Goal: Information Seeking & Learning: Learn about a topic

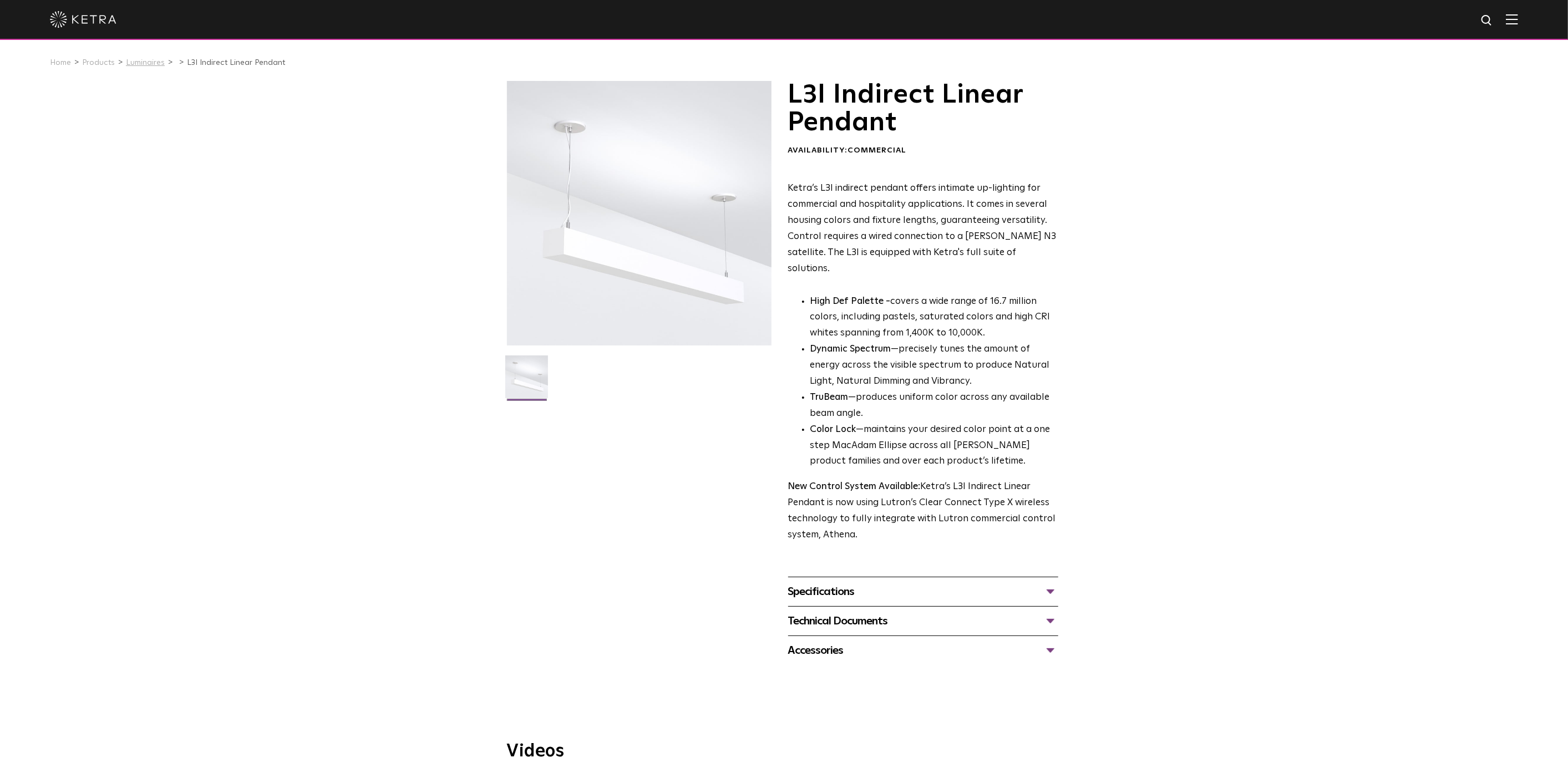
click at [137, 64] on link "Luminaires" at bounding box center [145, 63] width 39 height 8
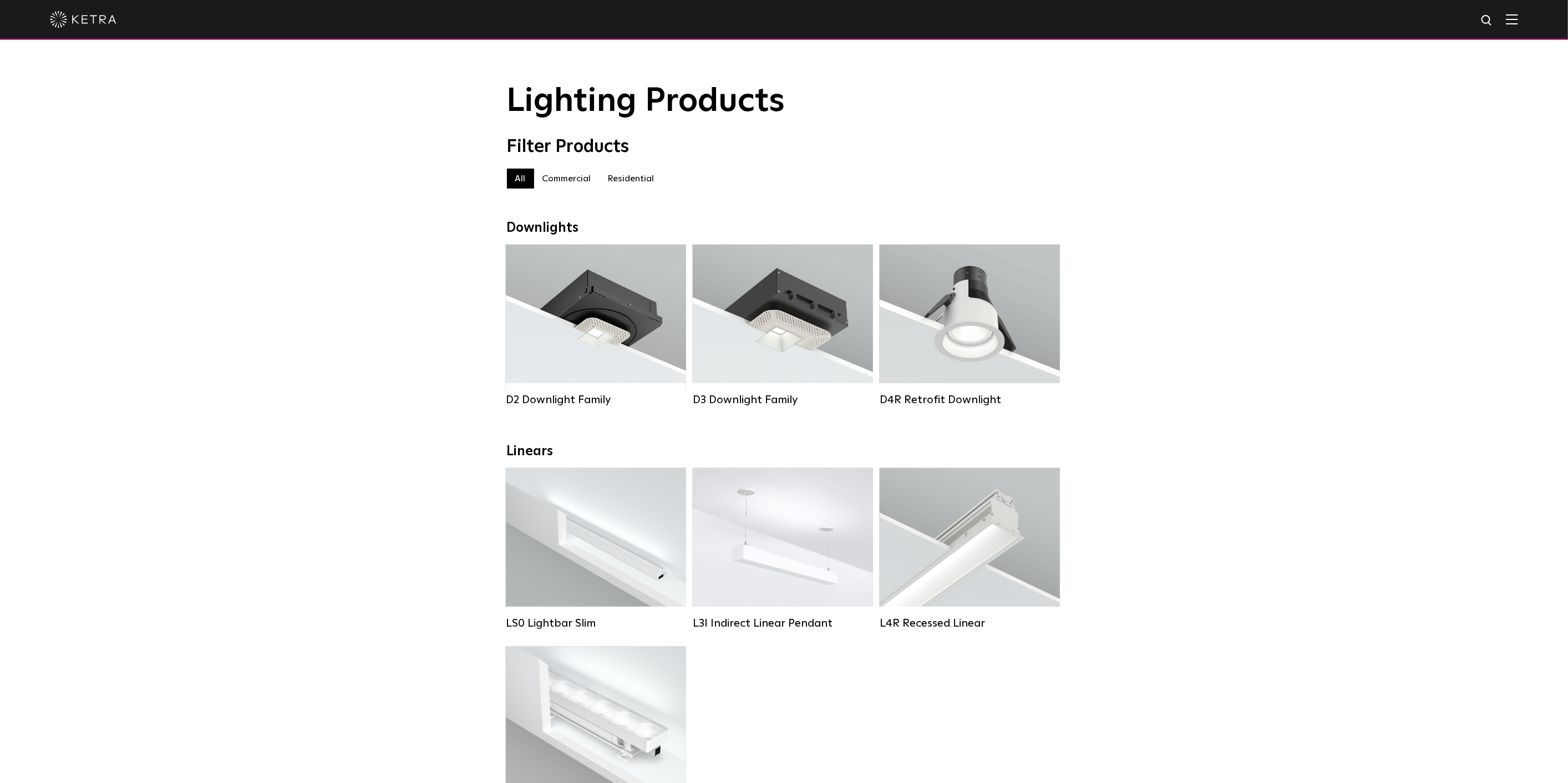
click at [563, 180] on label "Commercial" at bounding box center [567, 178] width 65 height 20
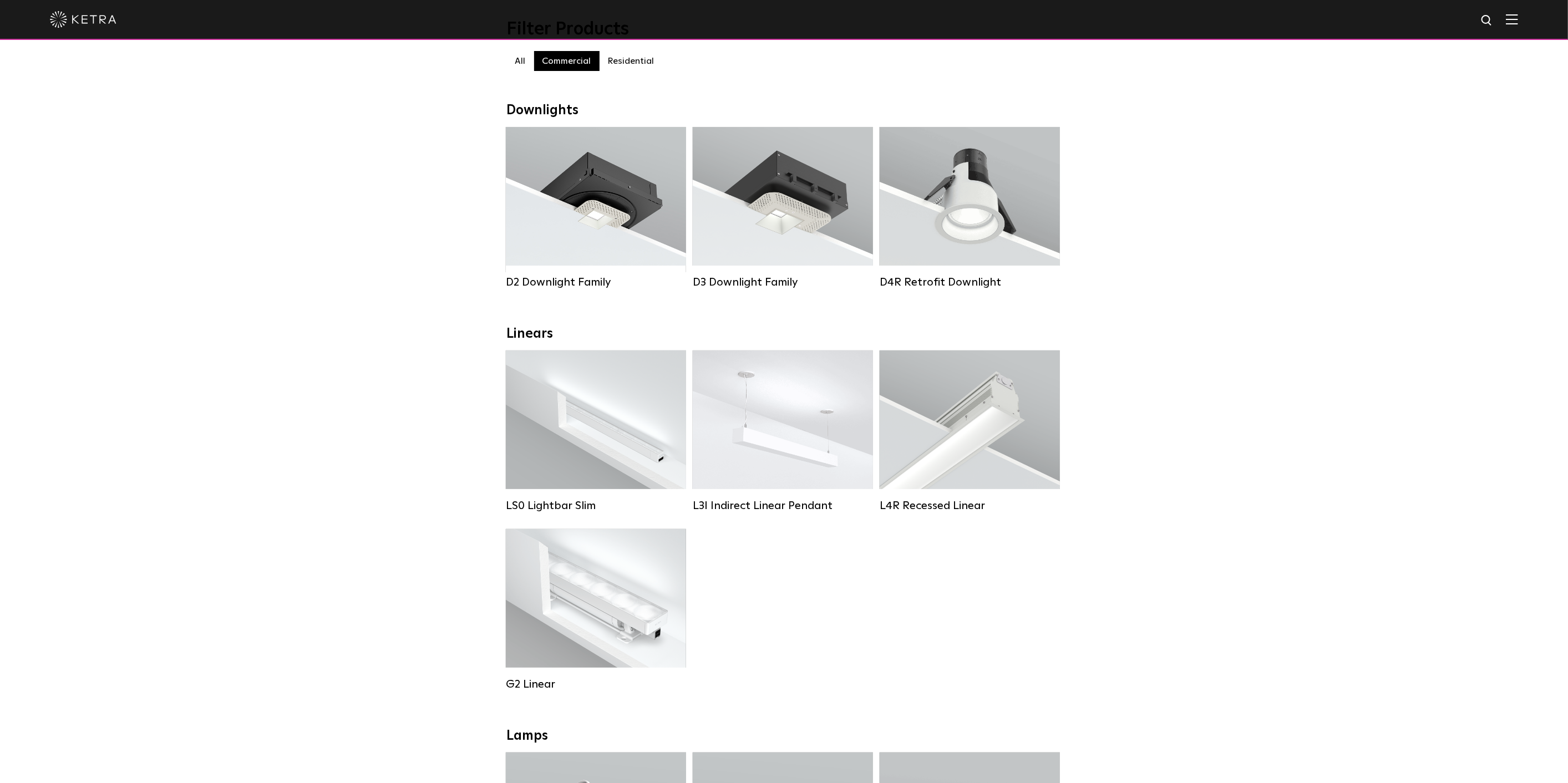
scroll to position [123, 0]
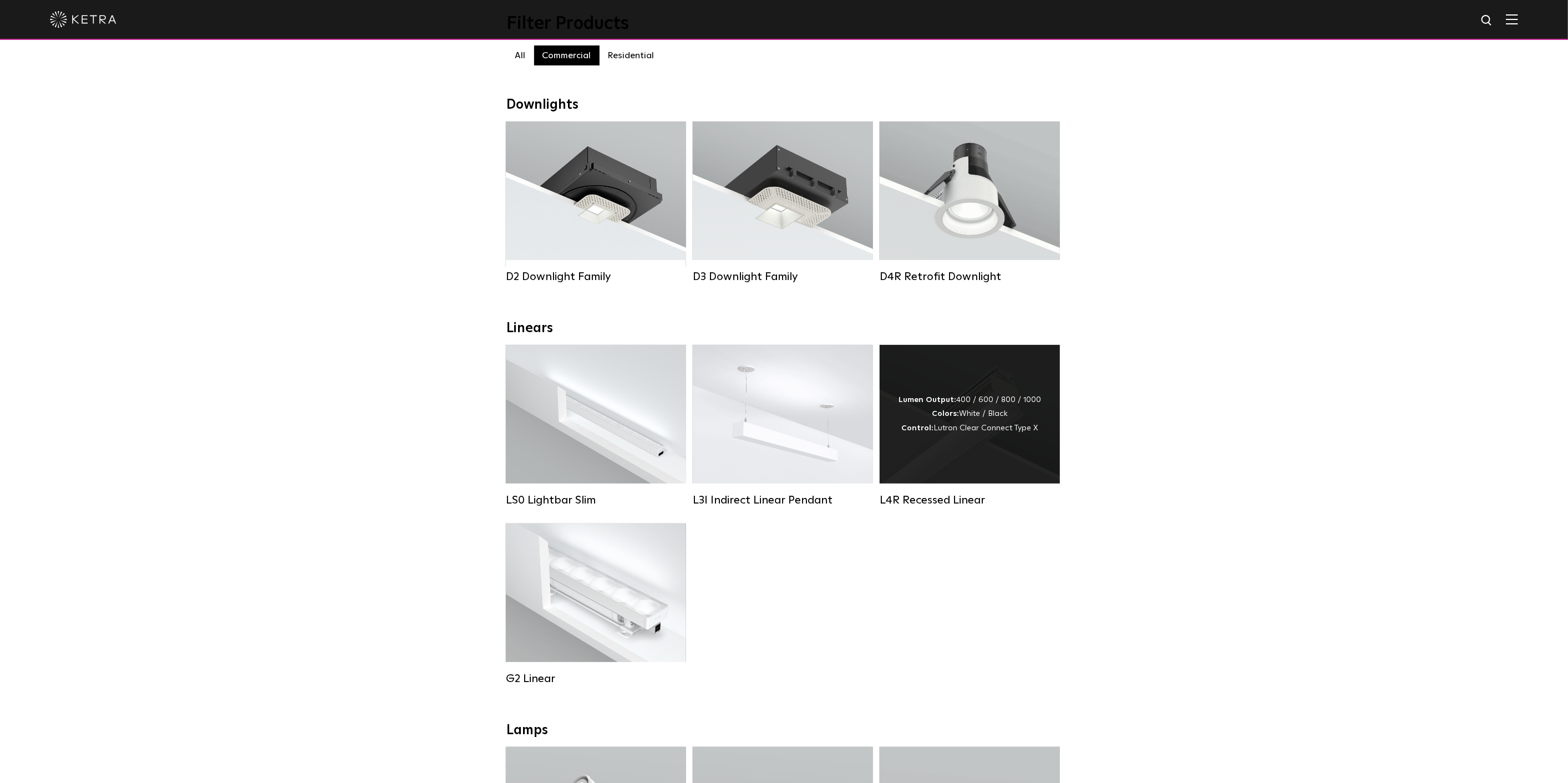
click at [950, 395] on div "Lumen Output: 400 / 600 / 800 / 1000 Colors: White / Black Control: Lutron Clea…" at bounding box center [970, 414] width 180 height 139
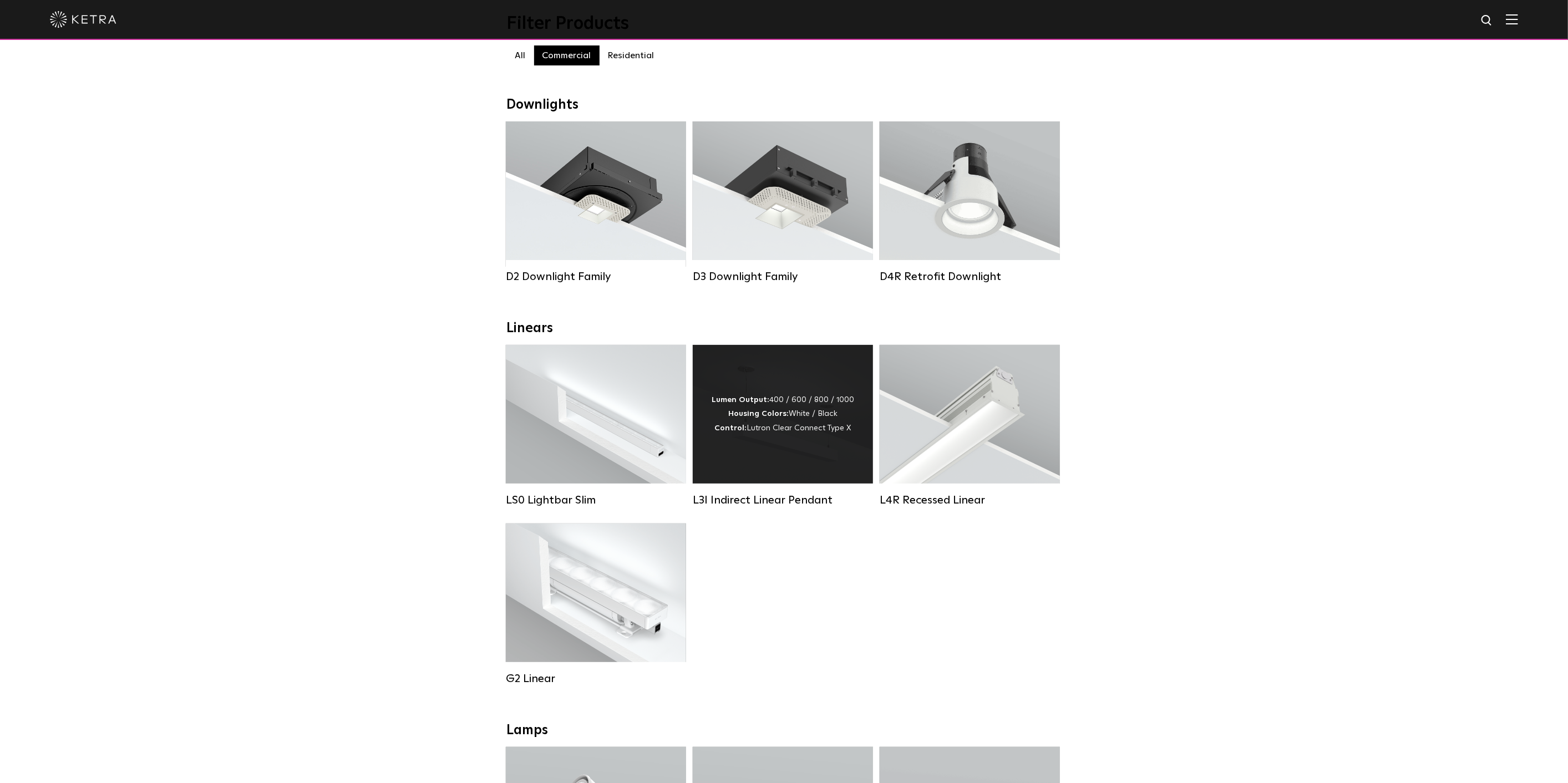
click at [781, 405] on div "Lumen Output: 400 / 600 / 800 / 1000 Housing Colors: White / Black Control: Lut…" at bounding box center [783, 414] width 143 height 42
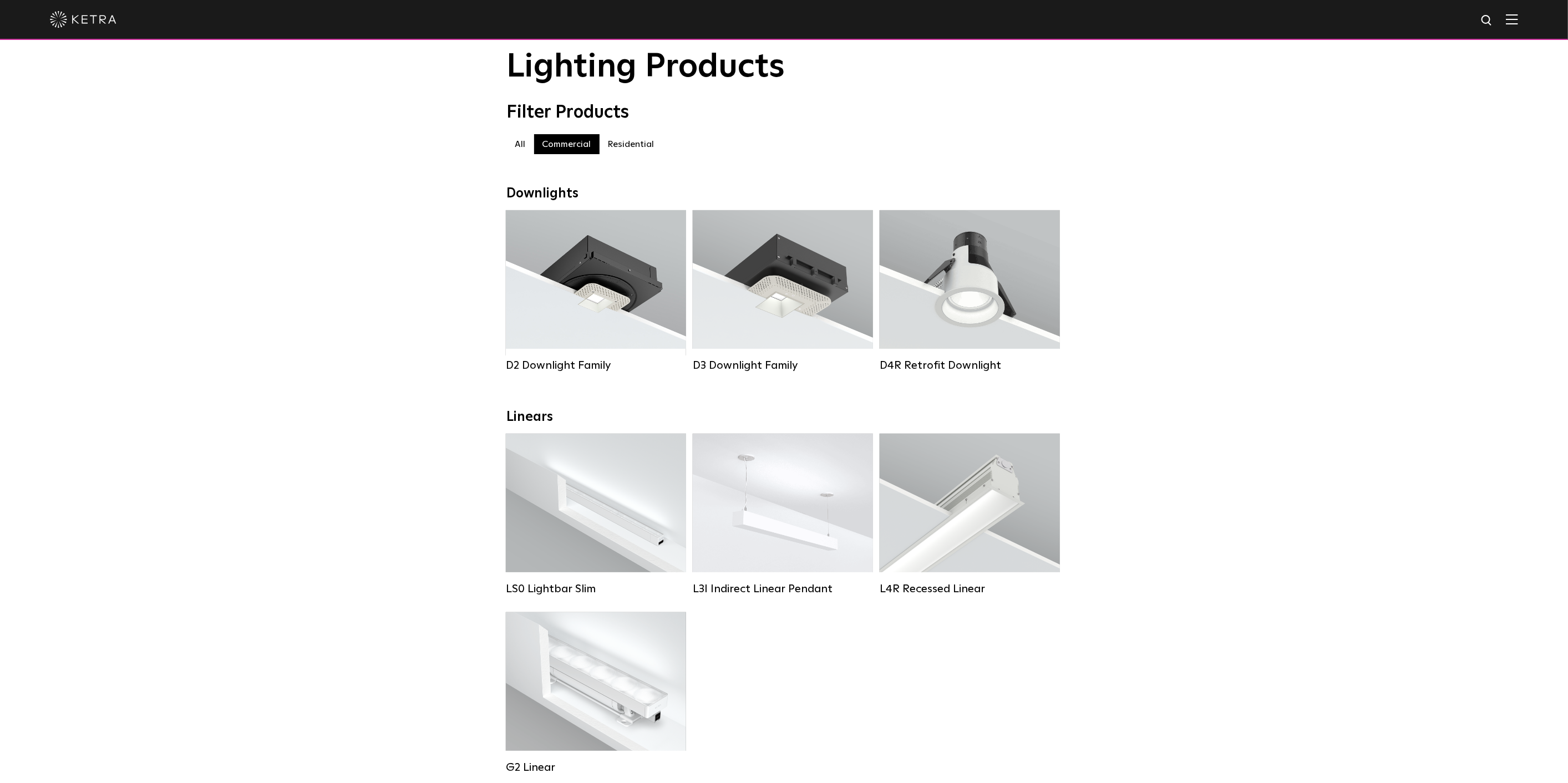
scroll to position [0, 0]
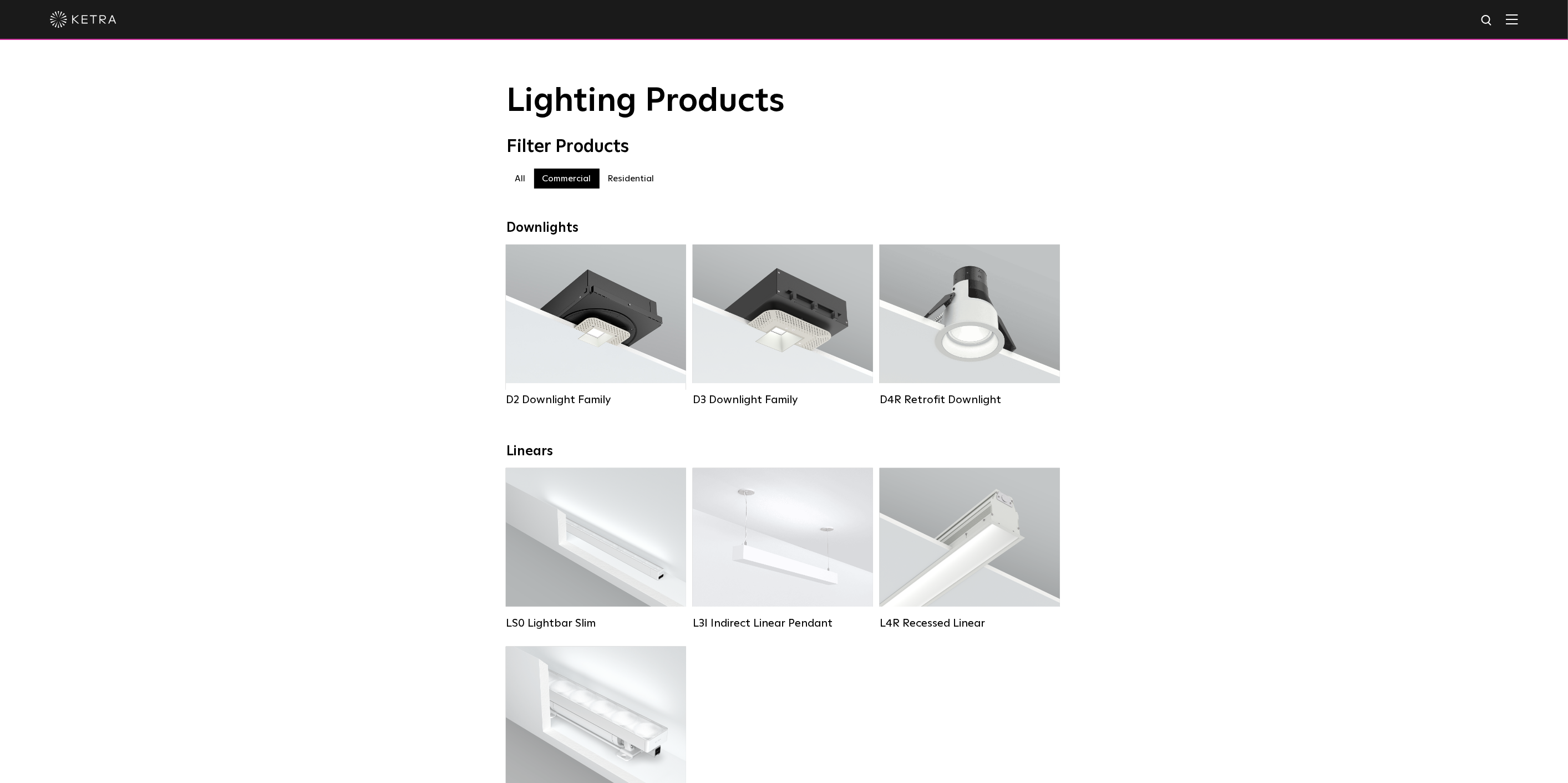
click at [516, 185] on label "All" at bounding box center [520, 178] width 27 height 20
click at [625, 180] on label "Residential" at bounding box center [631, 178] width 63 height 20
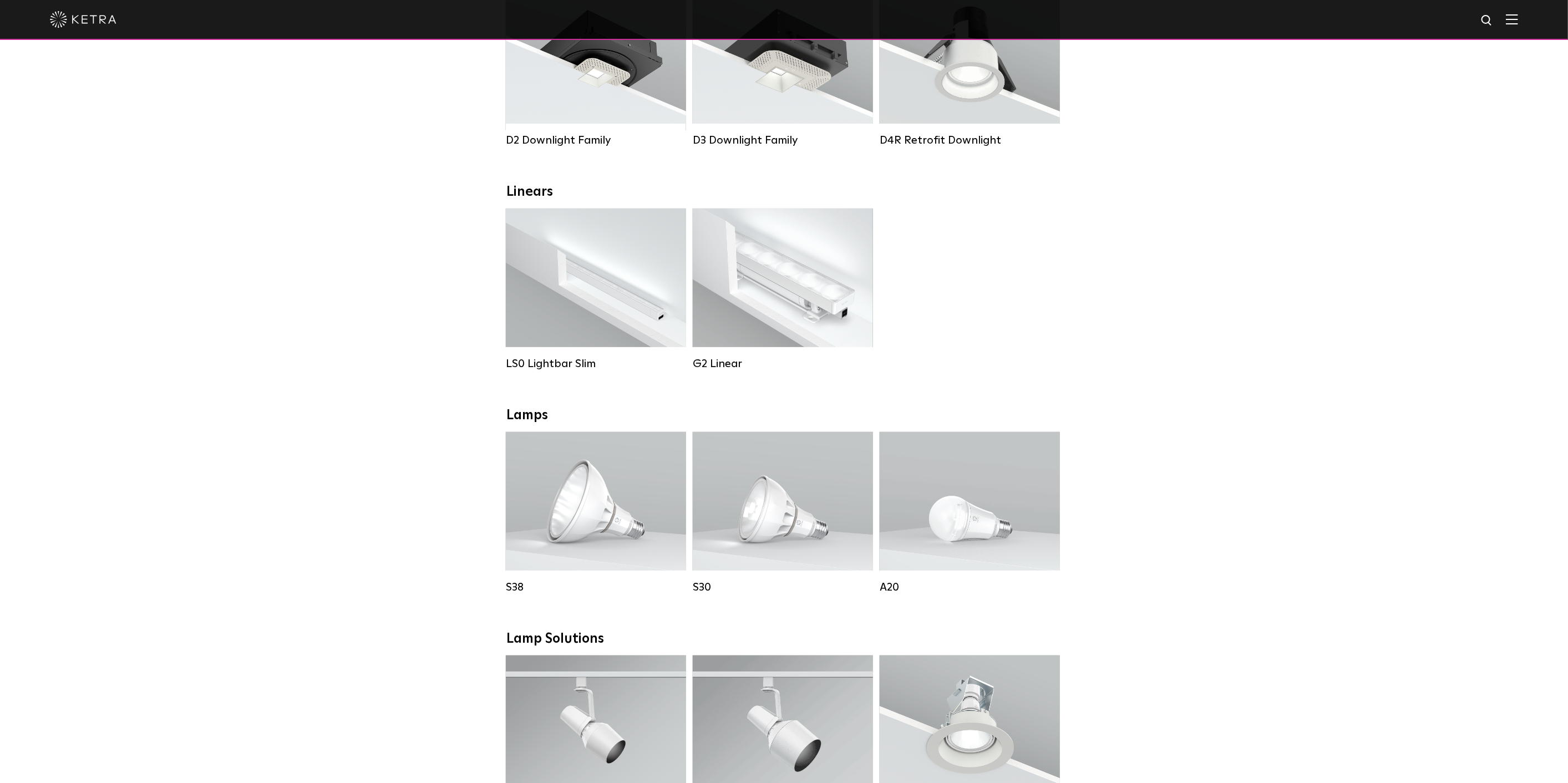
scroll to position [246, 0]
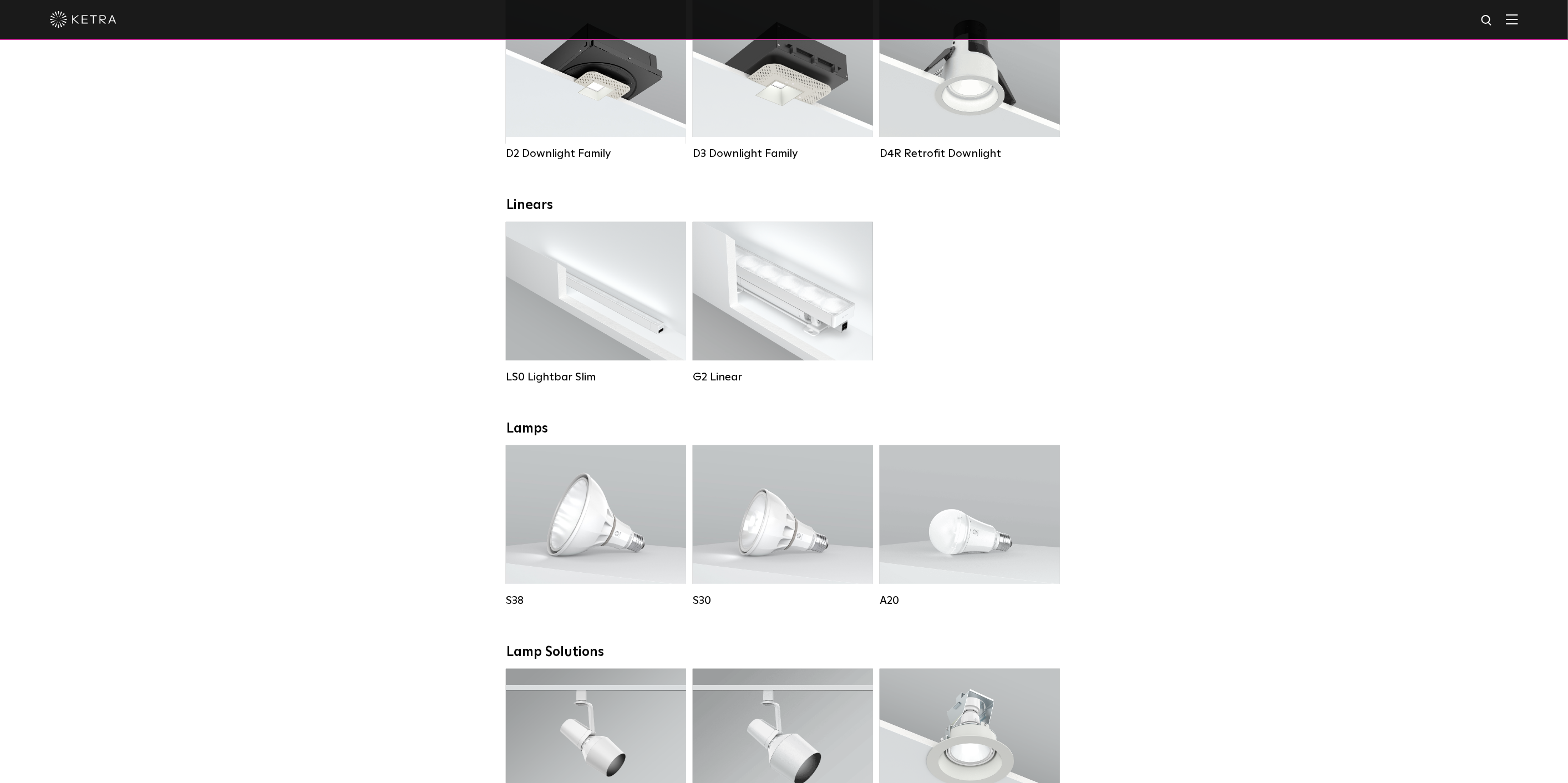
click at [1329, 329] on div "Downlights D2 Downlight Family Lumen Output: 1200 Colors: White / Black / Gloss…" at bounding box center [784, 745] width 1568 height 1543
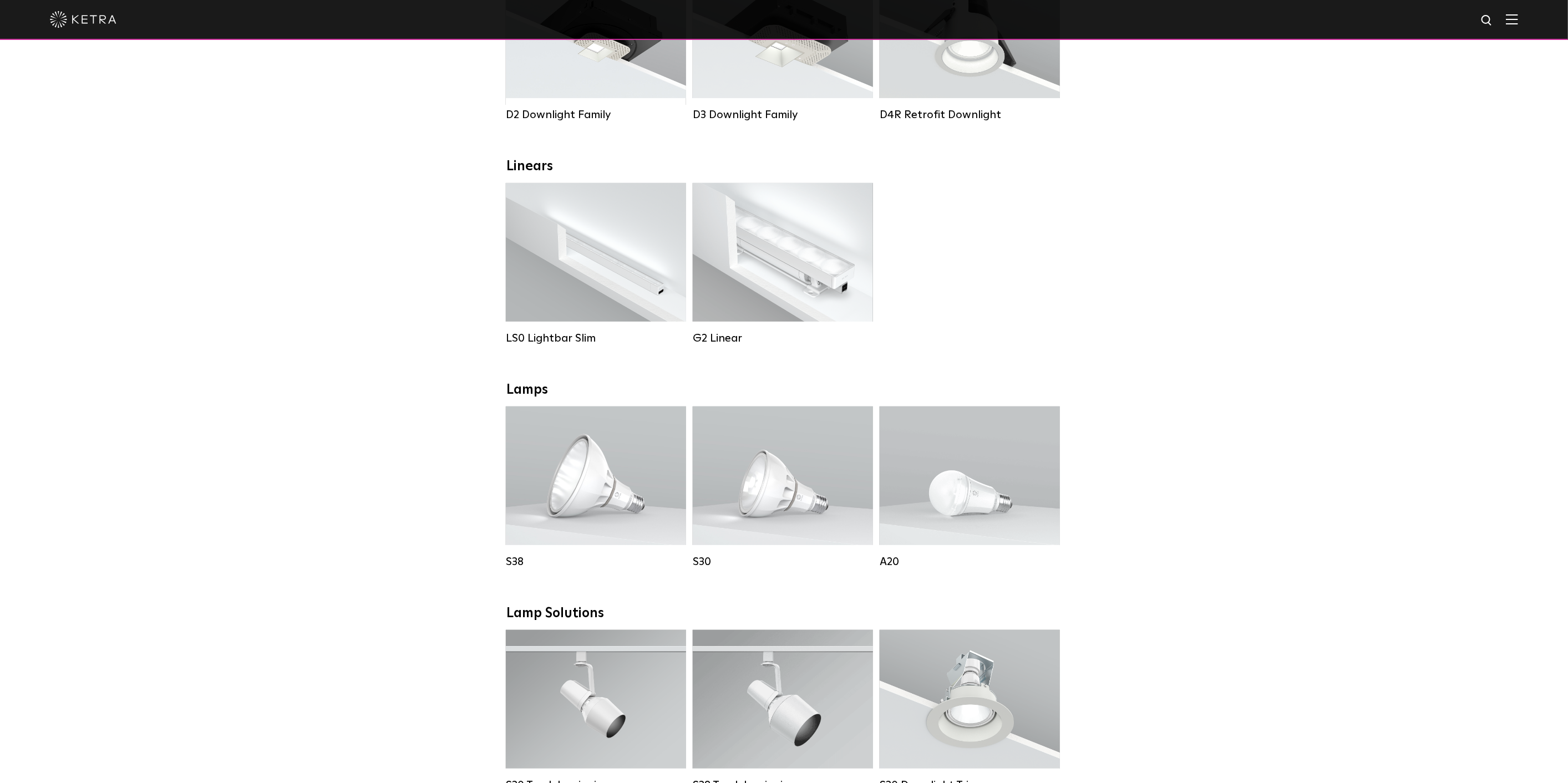
scroll to position [185, 0]
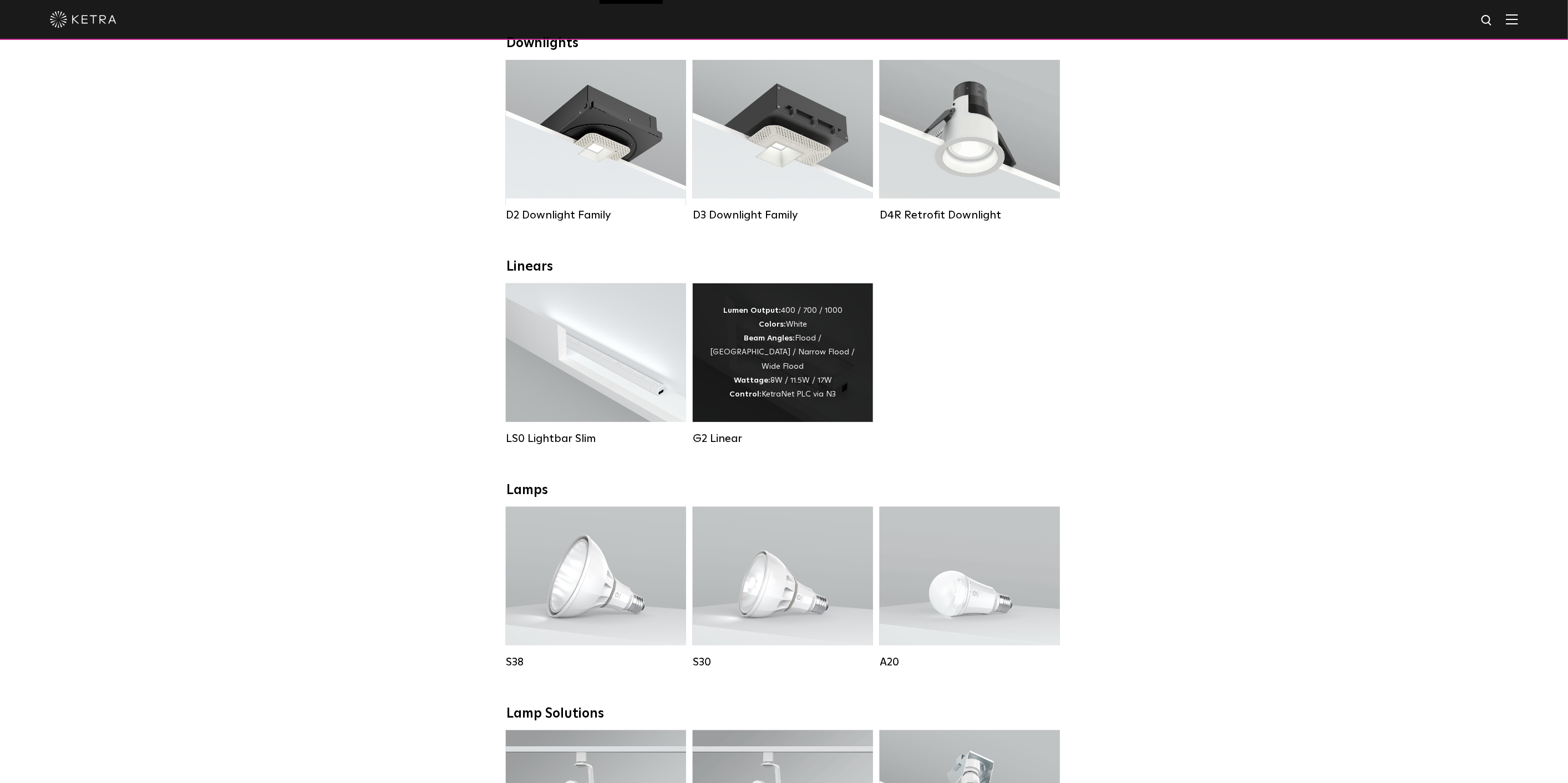
click at [769, 314] on strong "Lumen Output:" at bounding box center [752, 310] width 58 height 8
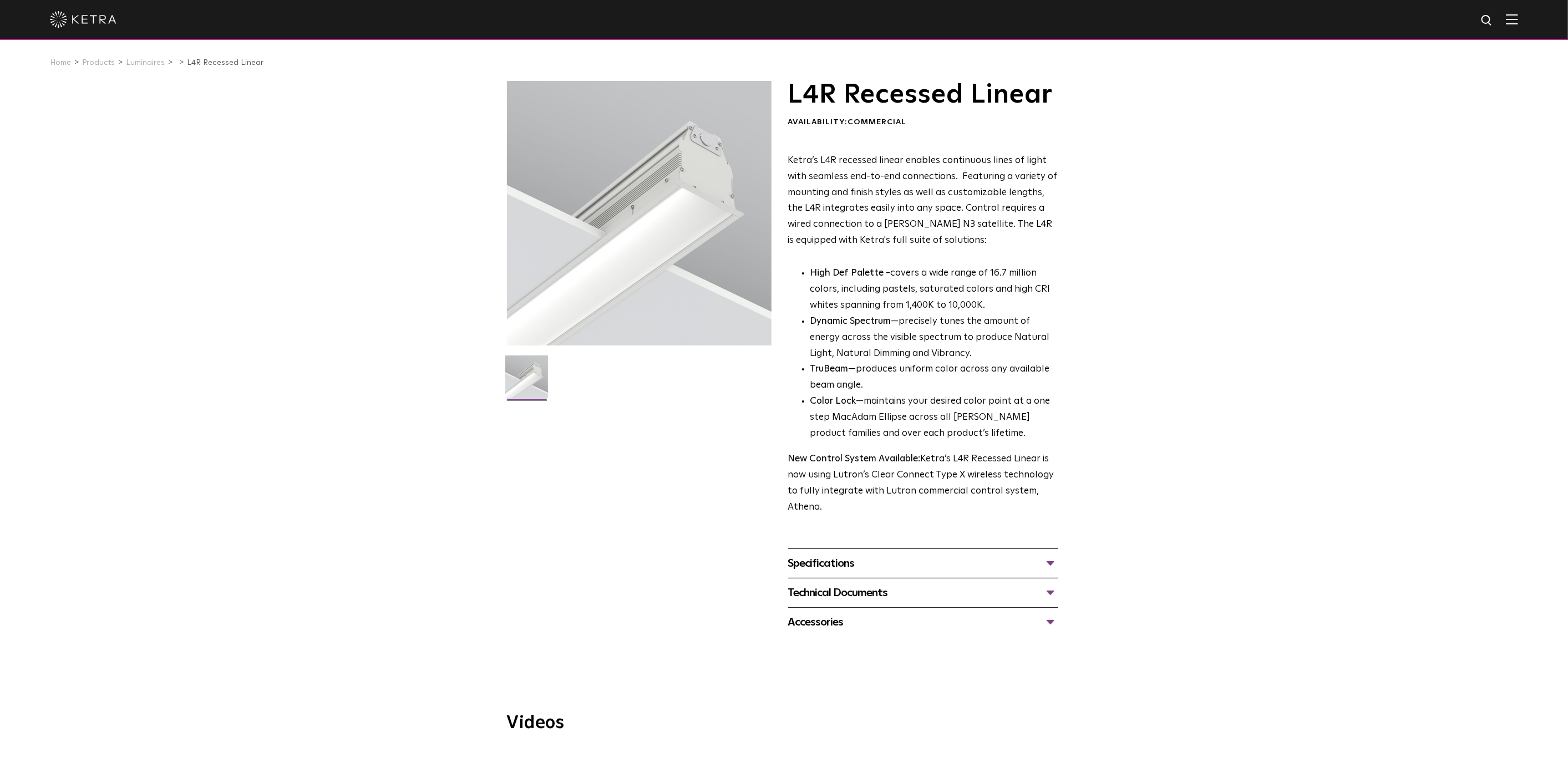
click at [1017, 563] on div "Specifications" at bounding box center [923, 564] width 270 height 18
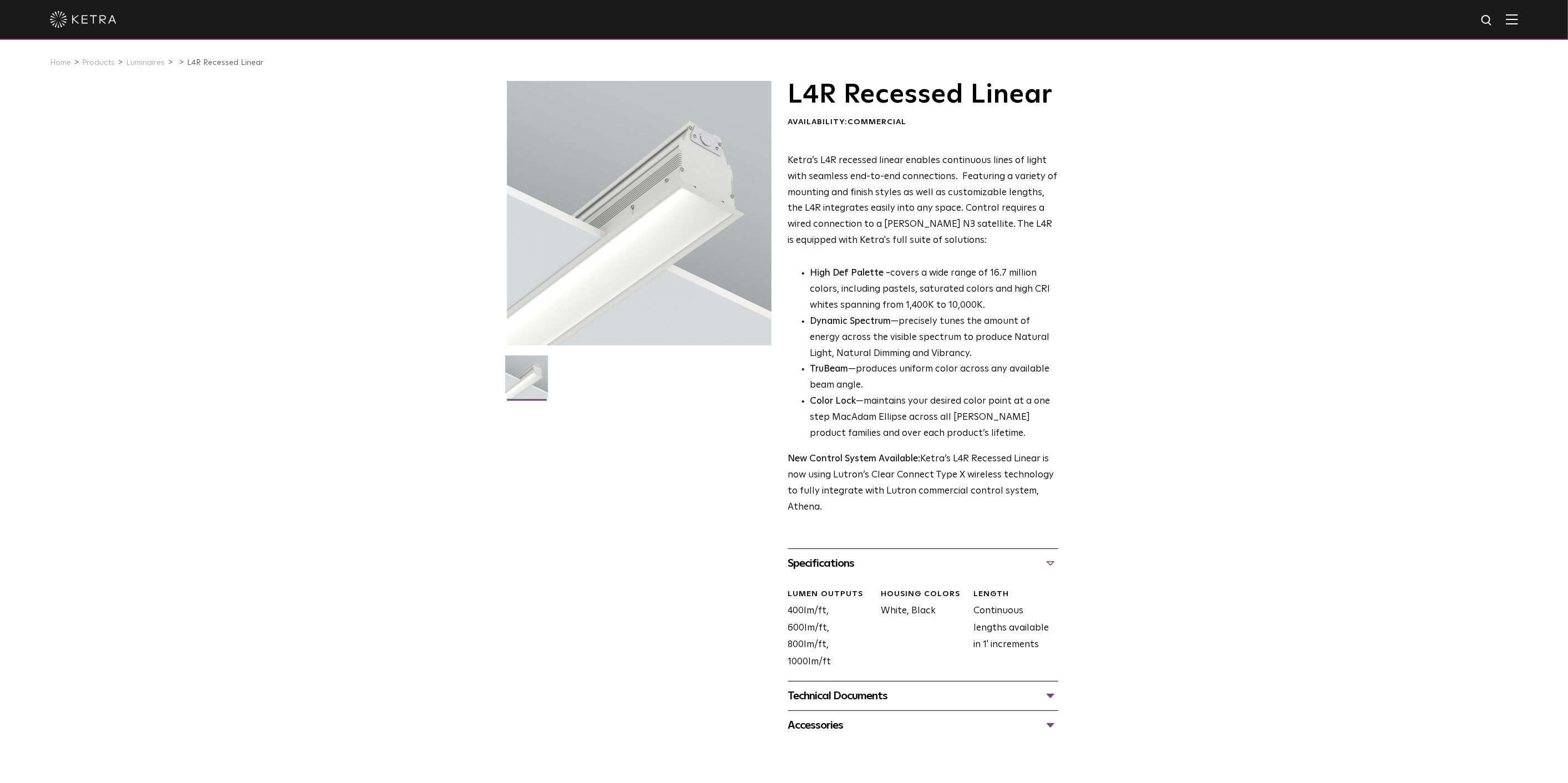
scroll to position [123, 0]
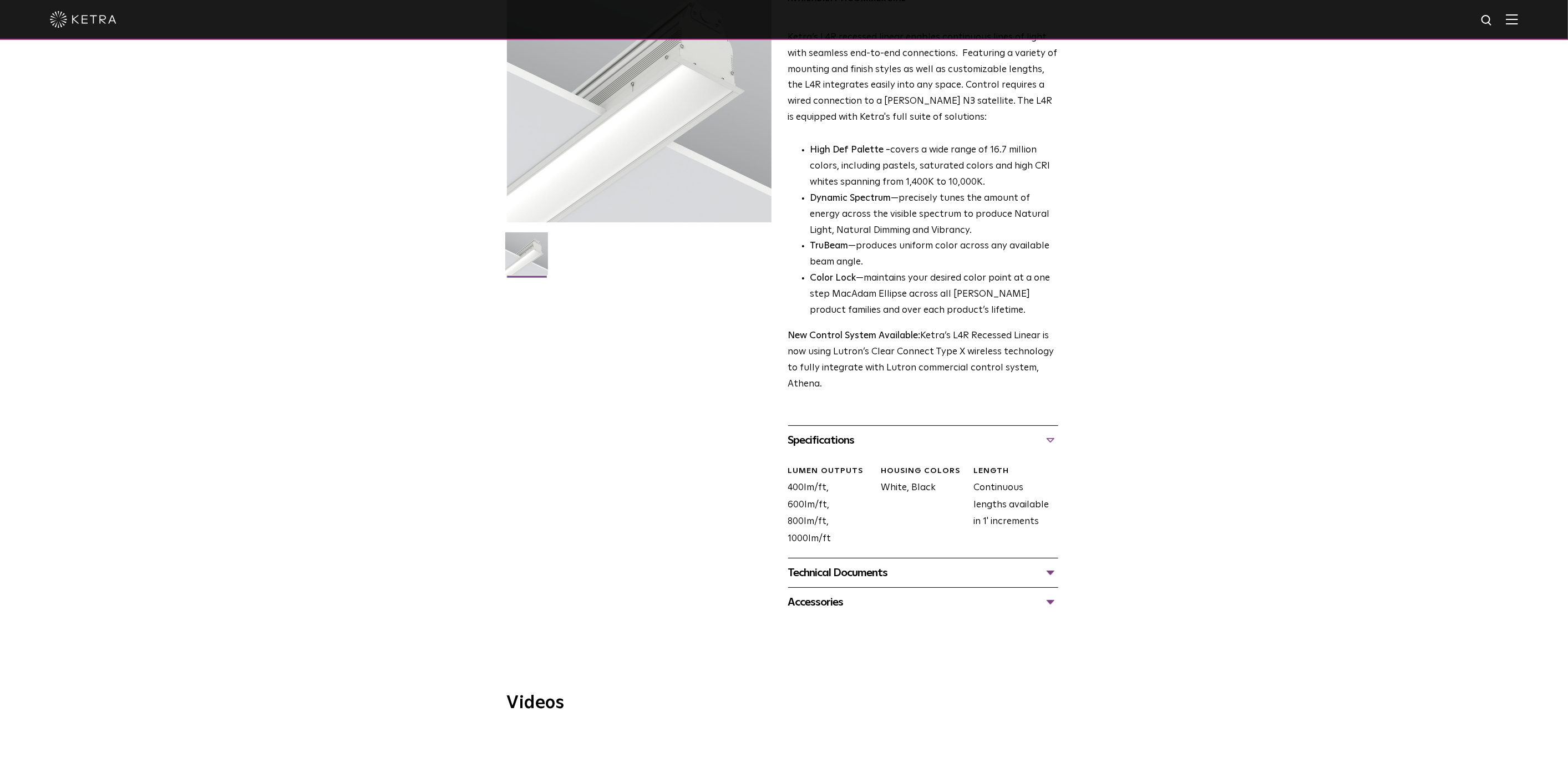
click at [1057, 576] on div "Technical Documents" at bounding box center [923, 573] width 270 height 18
click at [840, 606] on link "L4R Specification Sheet" at bounding box center [843, 606] width 110 height 10
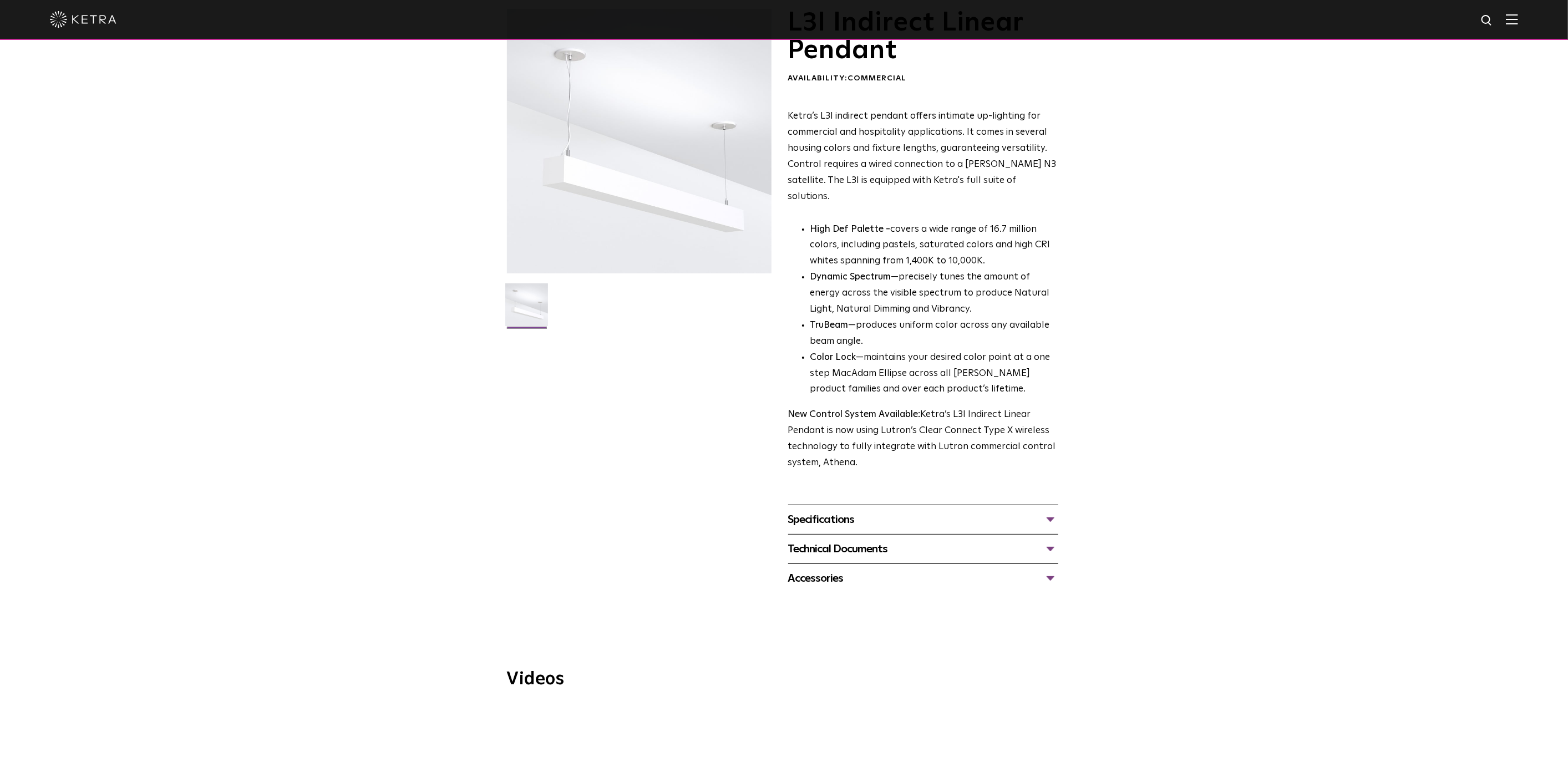
scroll to position [246, 0]
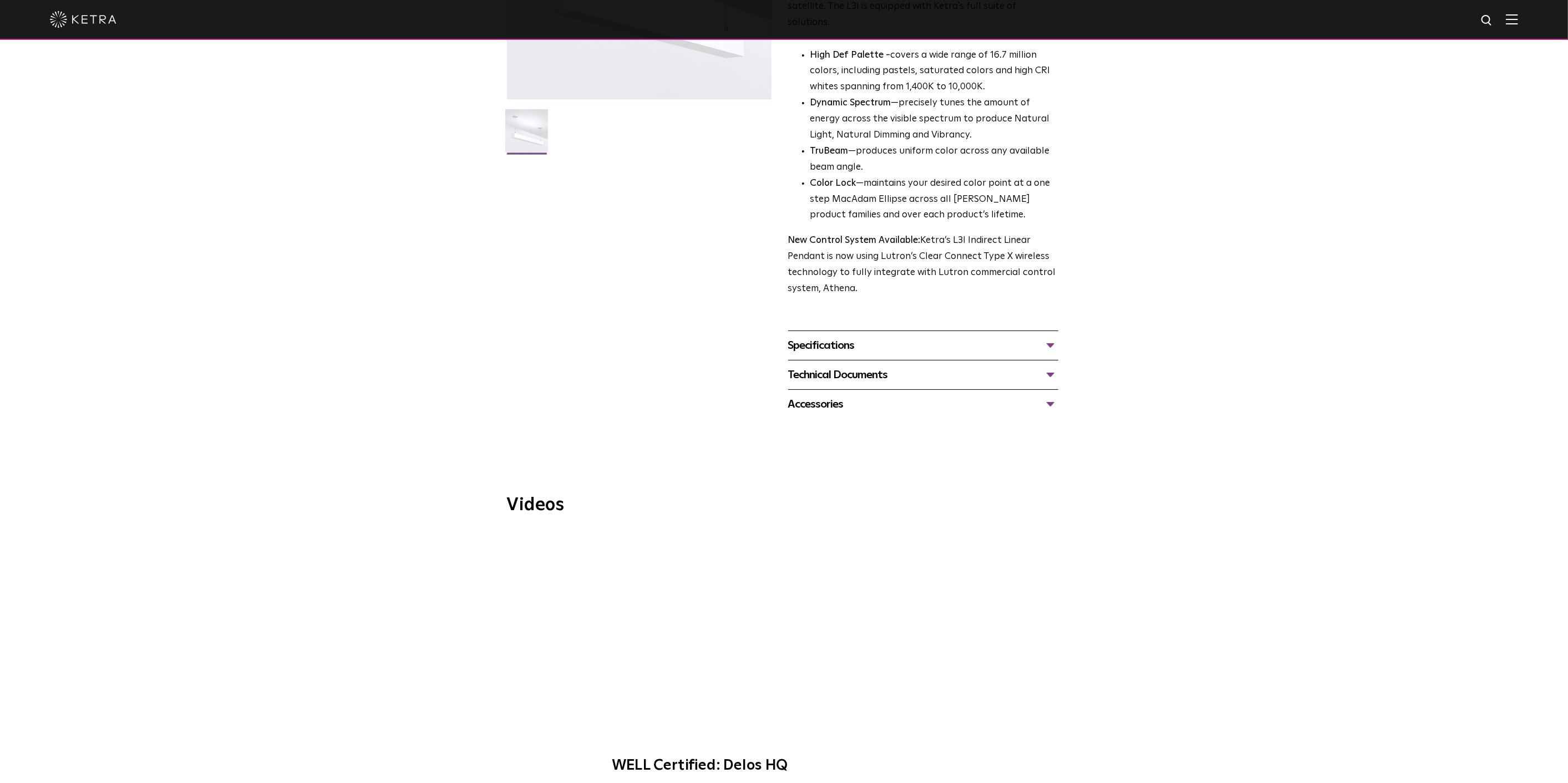
click at [957, 336] on div "Specifications" at bounding box center [923, 345] width 270 height 18
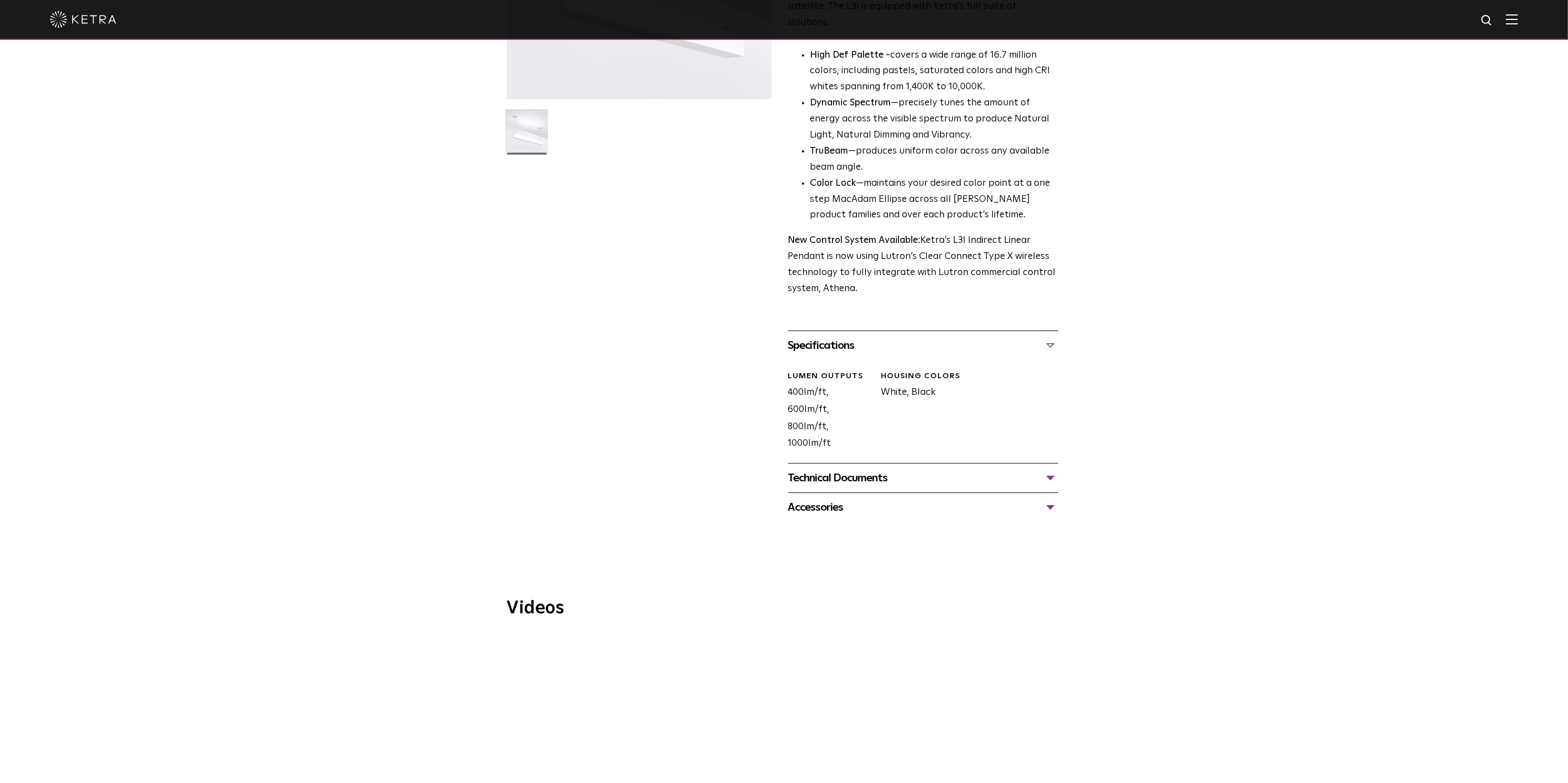
click at [1049, 469] on div "Technical Documents" at bounding box center [923, 478] width 270 height 18
click at [828, 507] on link "L3I Specification Sheet" at bounding box center [840, 511] width 106 height 10
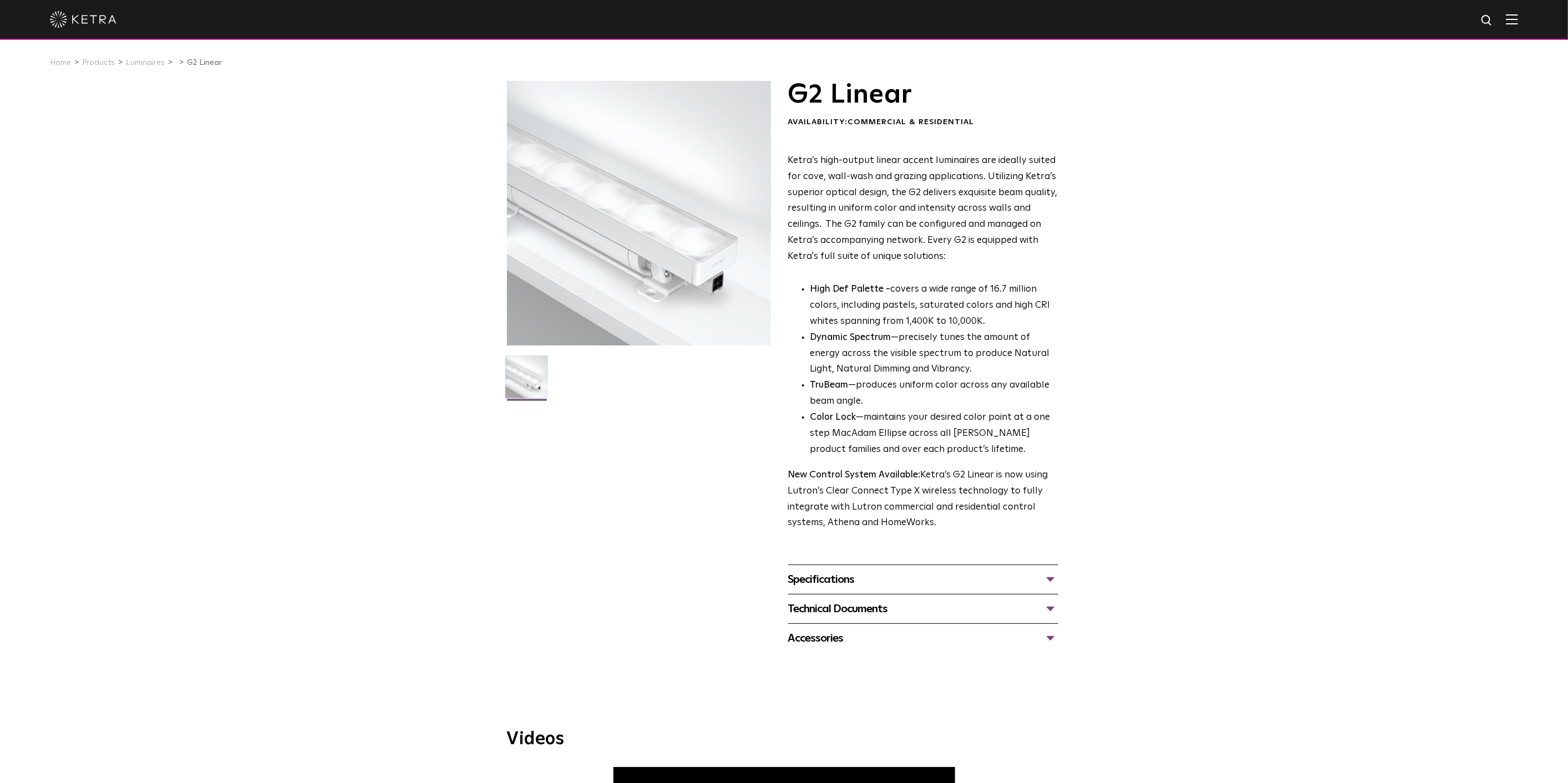
click at [1034, 573] on div "Specifications" at bounding box center [923, 580] width 270 height 18
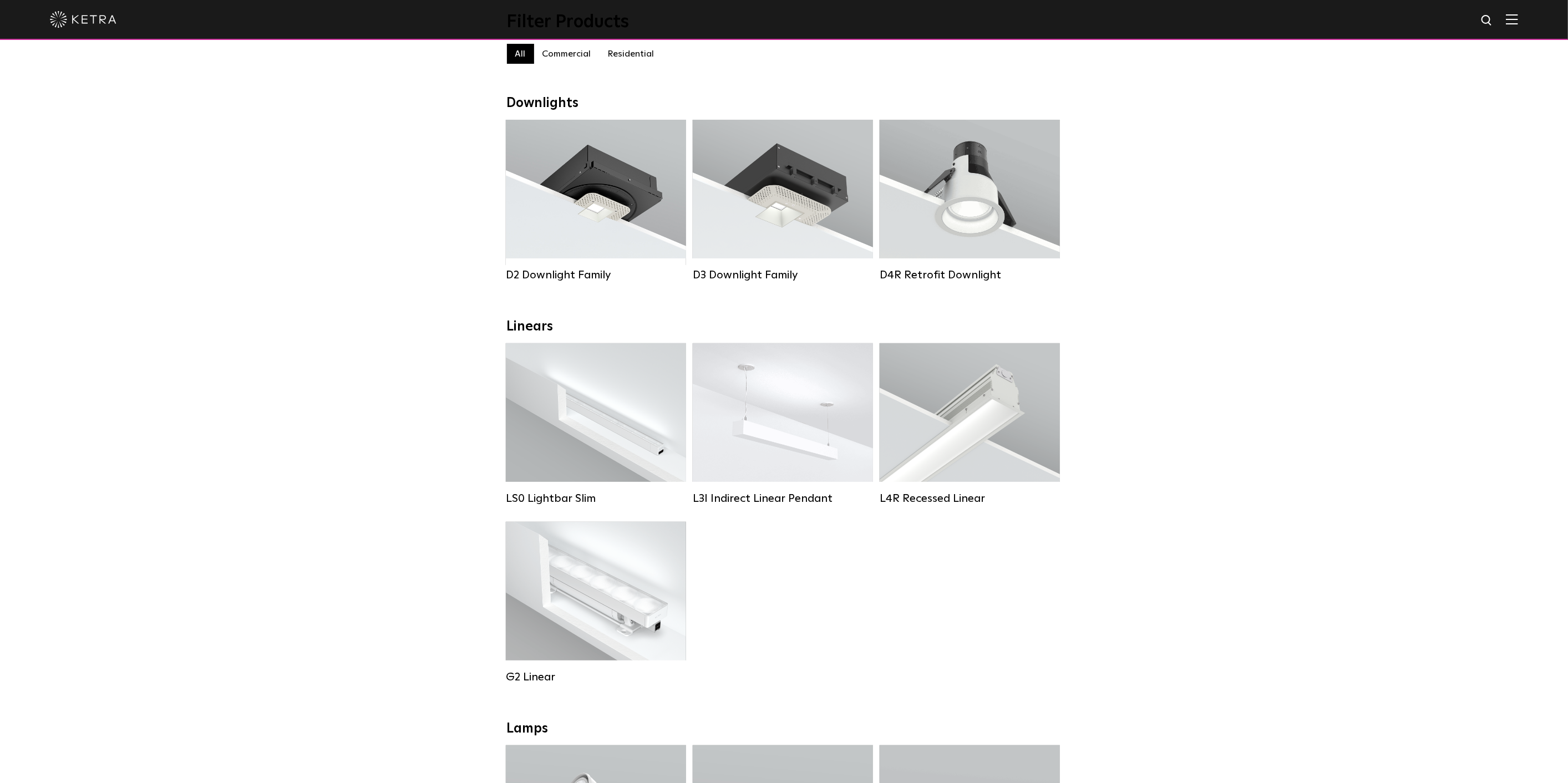
scroll to position [123, 0]
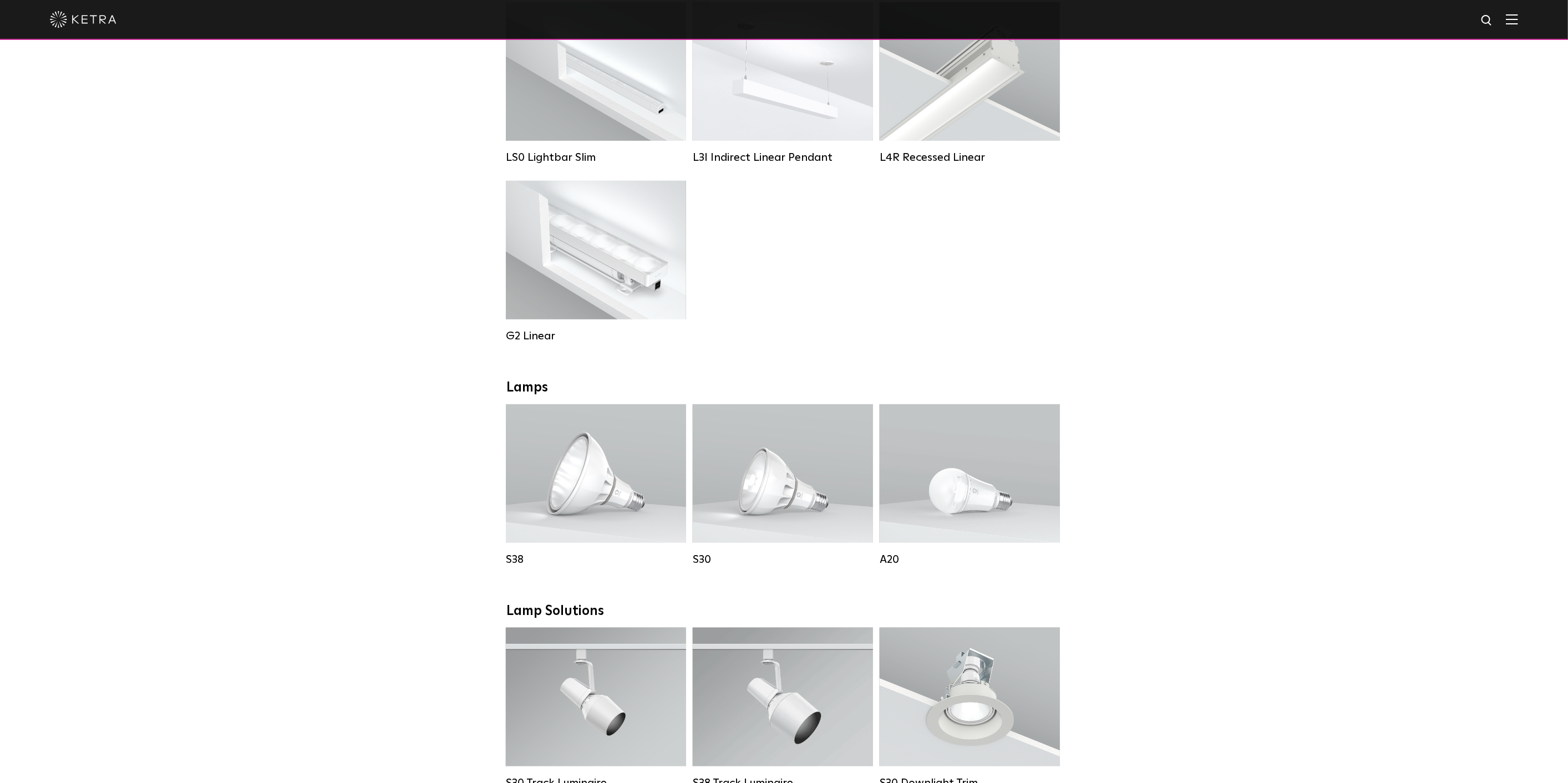
scroll to position [555, 0]
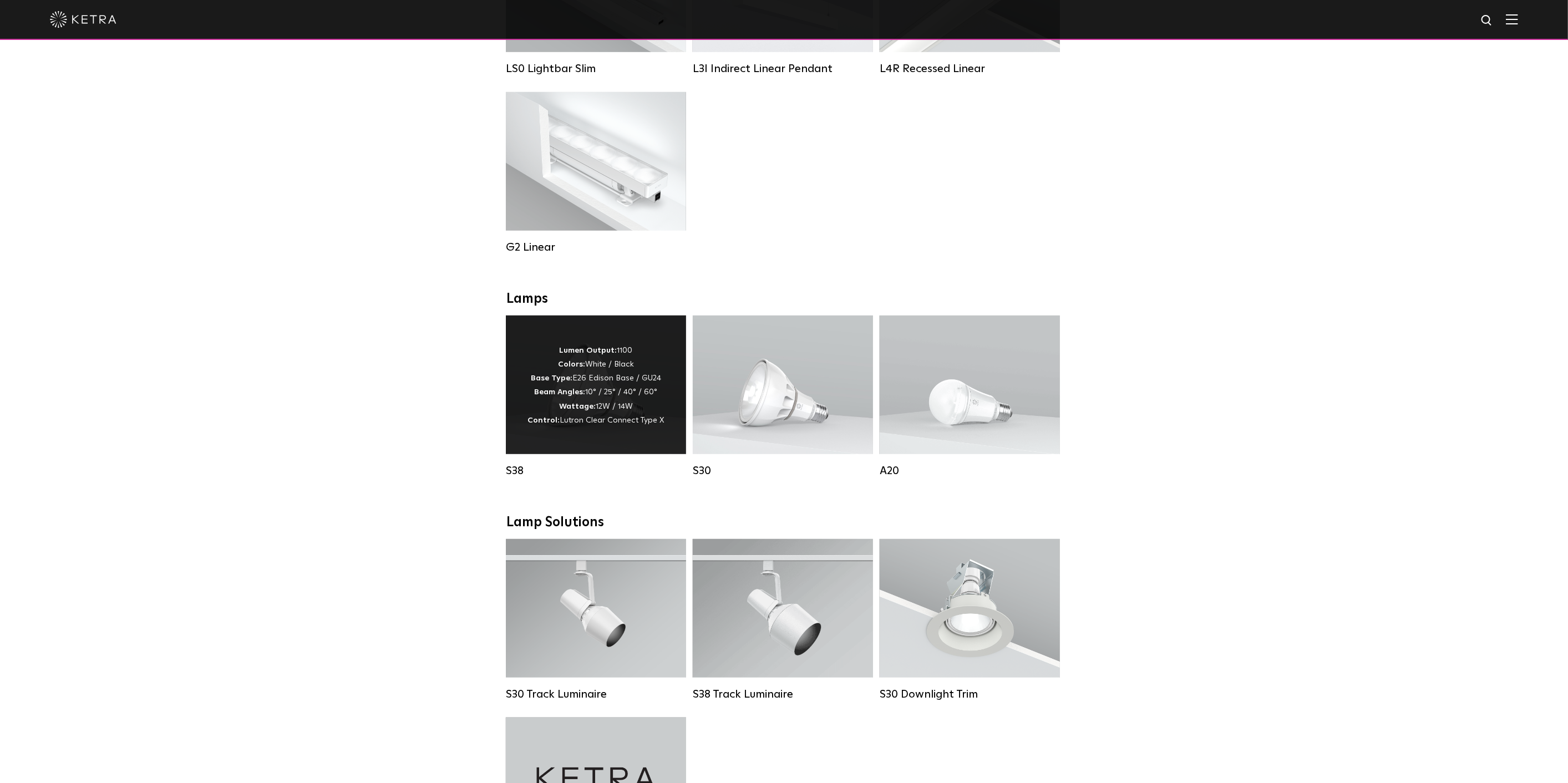
click at [561, 396] on strong "Beam Angles:" at bounding box center [560, 392] width 51 height 8
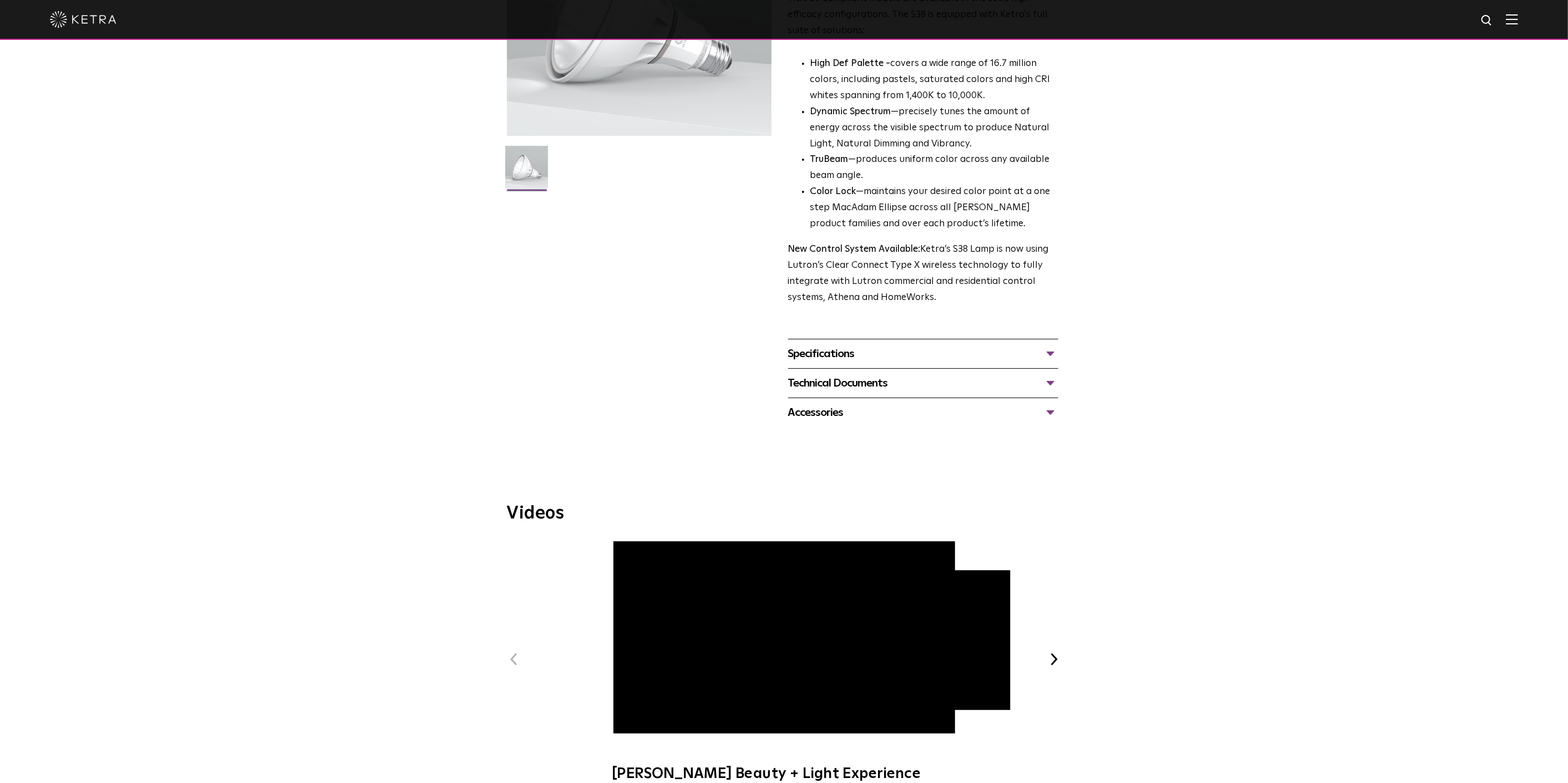
scroll to position [246, 0]
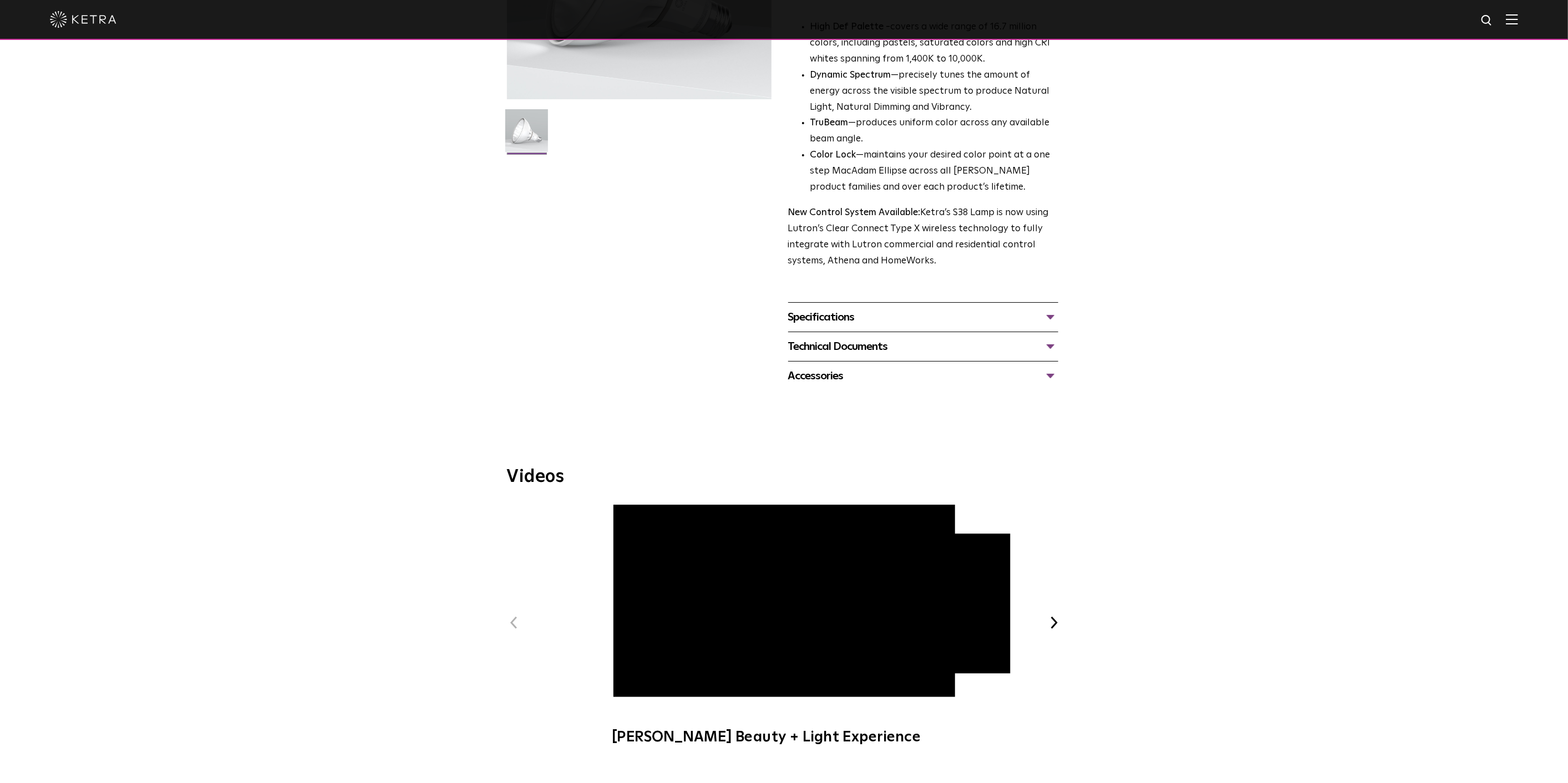
click at [1028, 315] on div "Specifications" at bounding box center [923, 317] width 270 height 18
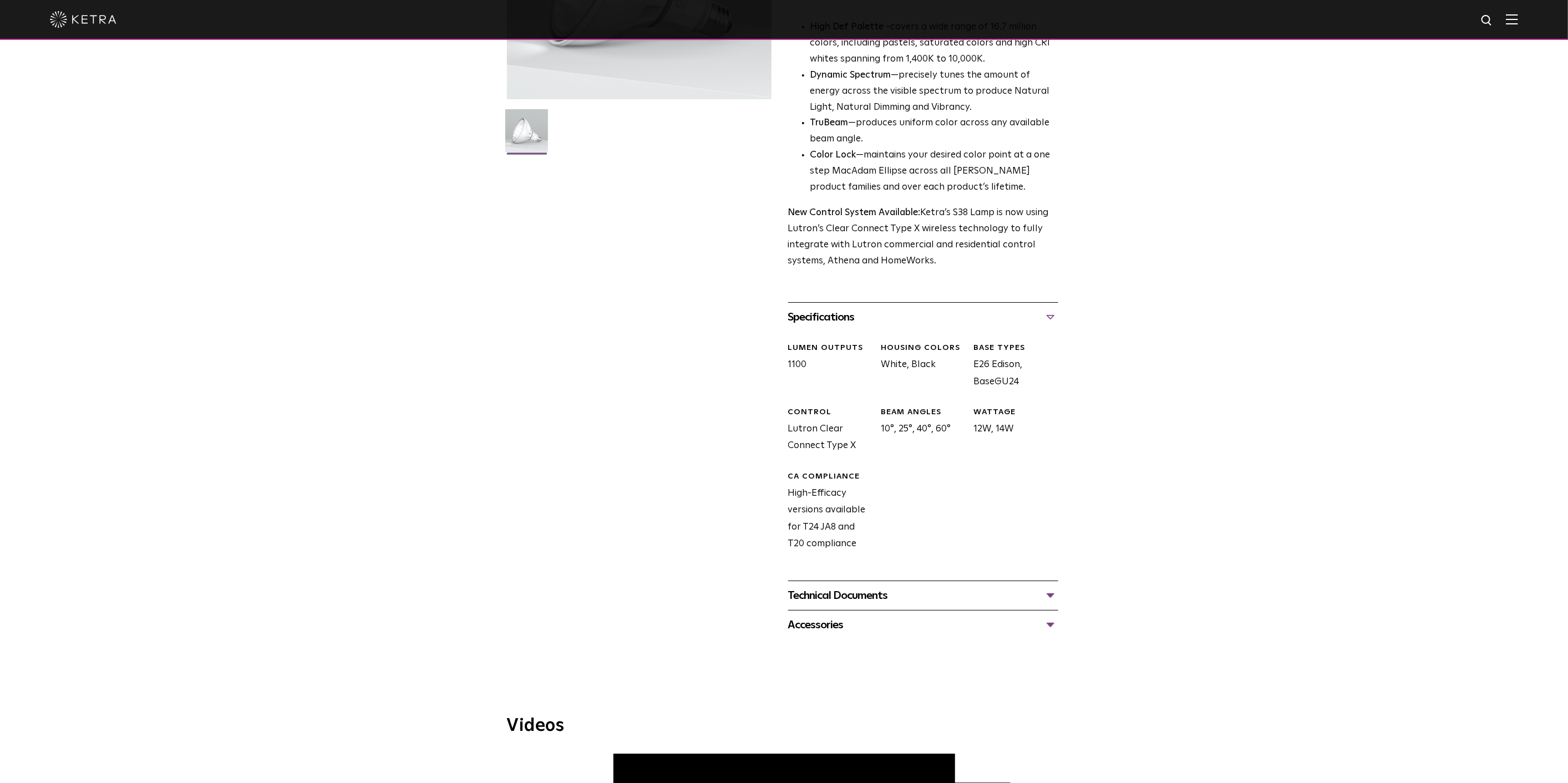
click at [633, 415] on div "S38 Lamp Availability: Commercial & Residential Ketra’s S38 lamp is an all-enco…" at bounding box center [784, 237] width 555 height 804
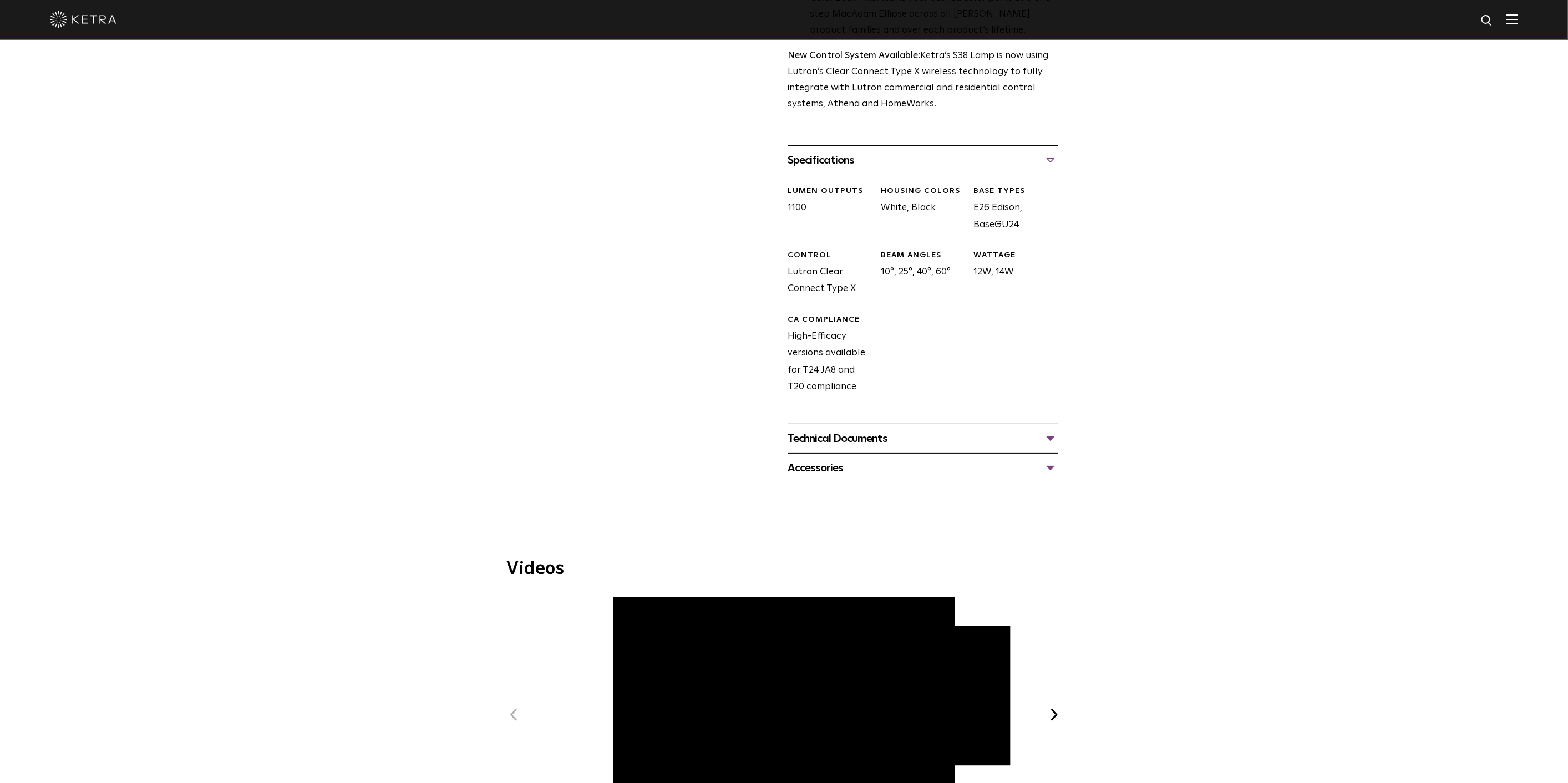
scroll to position [493, 0]
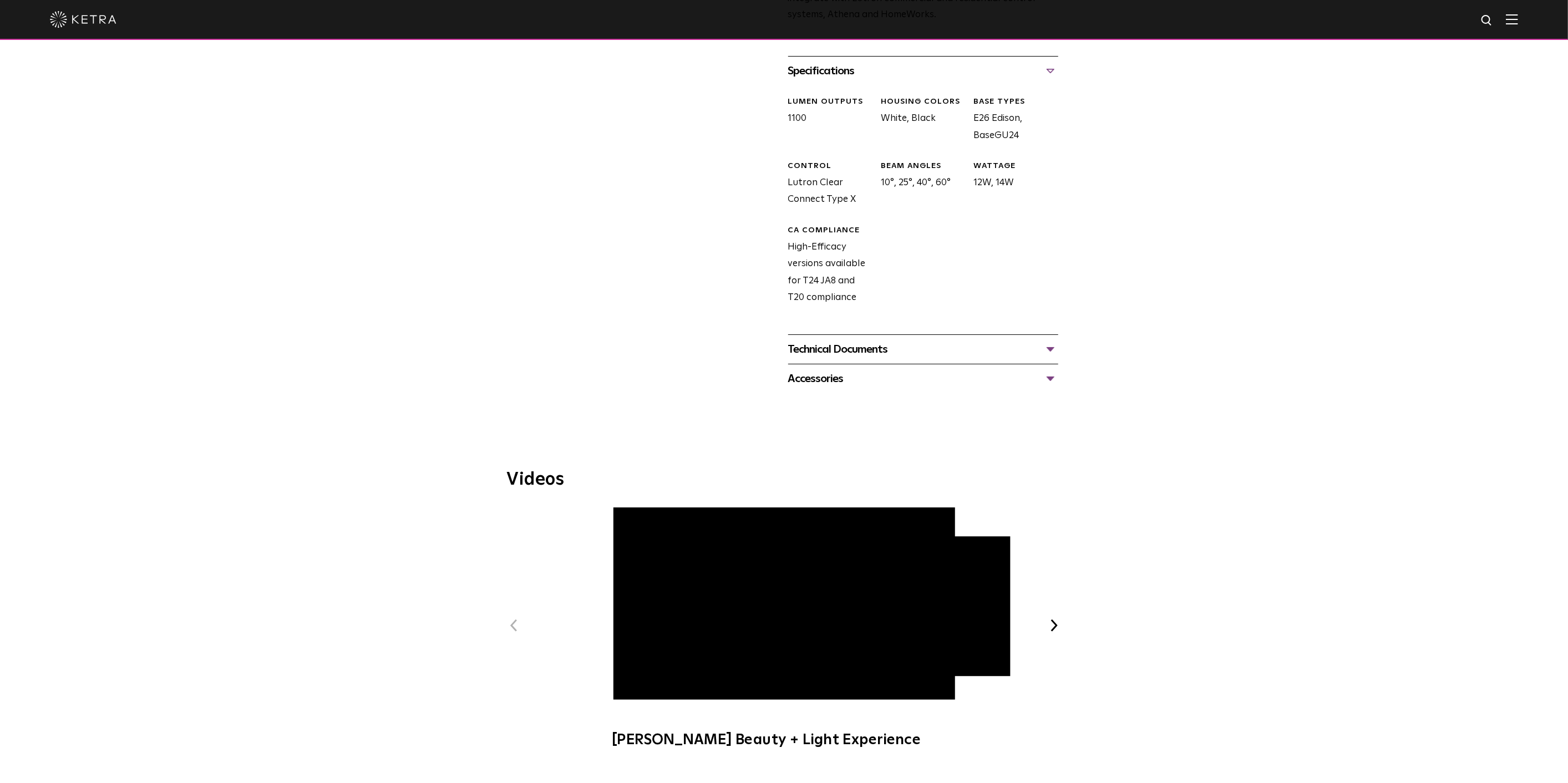
click at [1044, 346] on div "Technical Documents" at bounding box center [923, 349] width 270 height 18
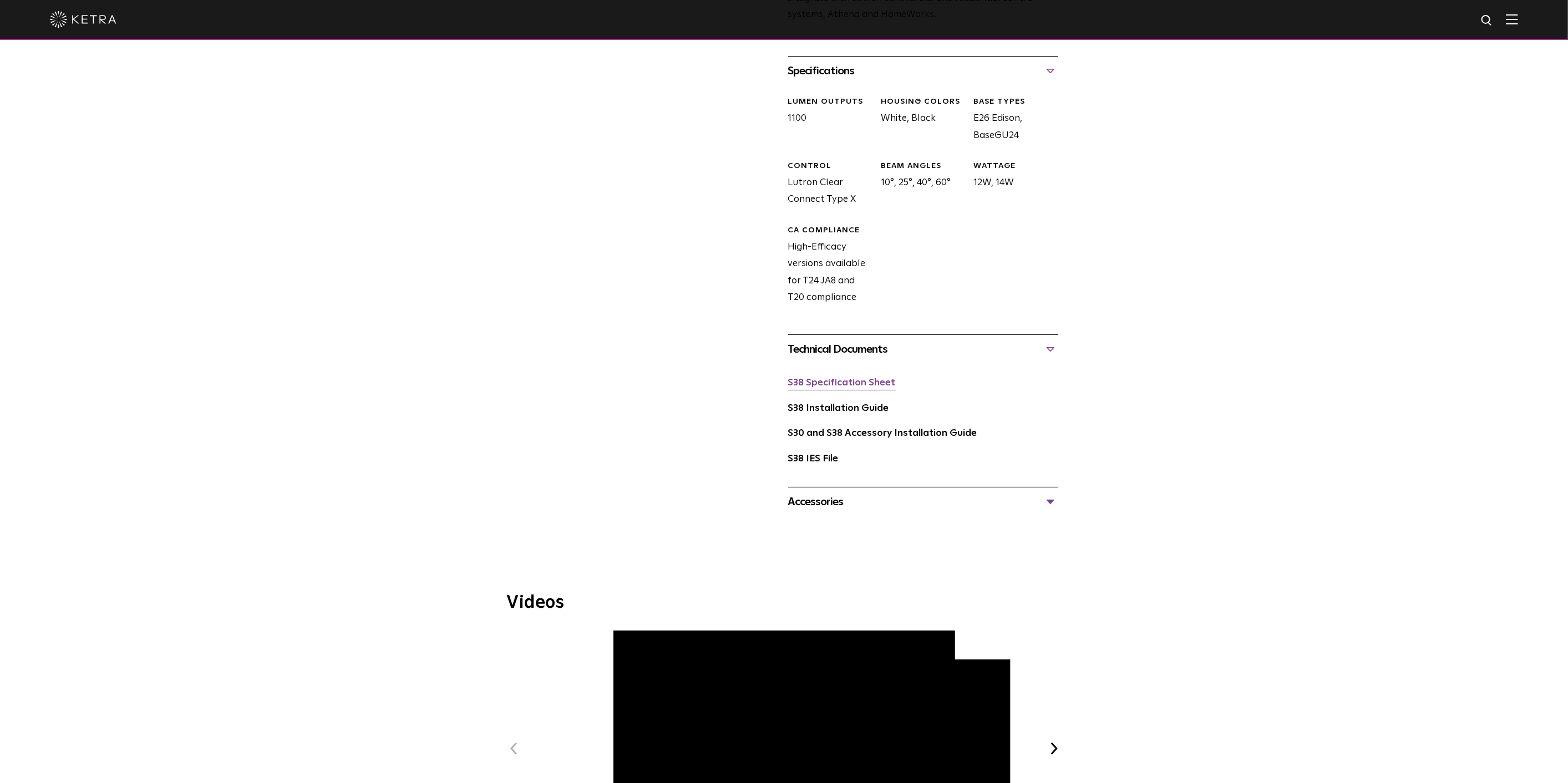
click at [842, 383] on link "S38 Specification Sheet" at bounding box center [842, 383] width 108 height 10
